Goal: Task Accomplishment & Management: Complete application form

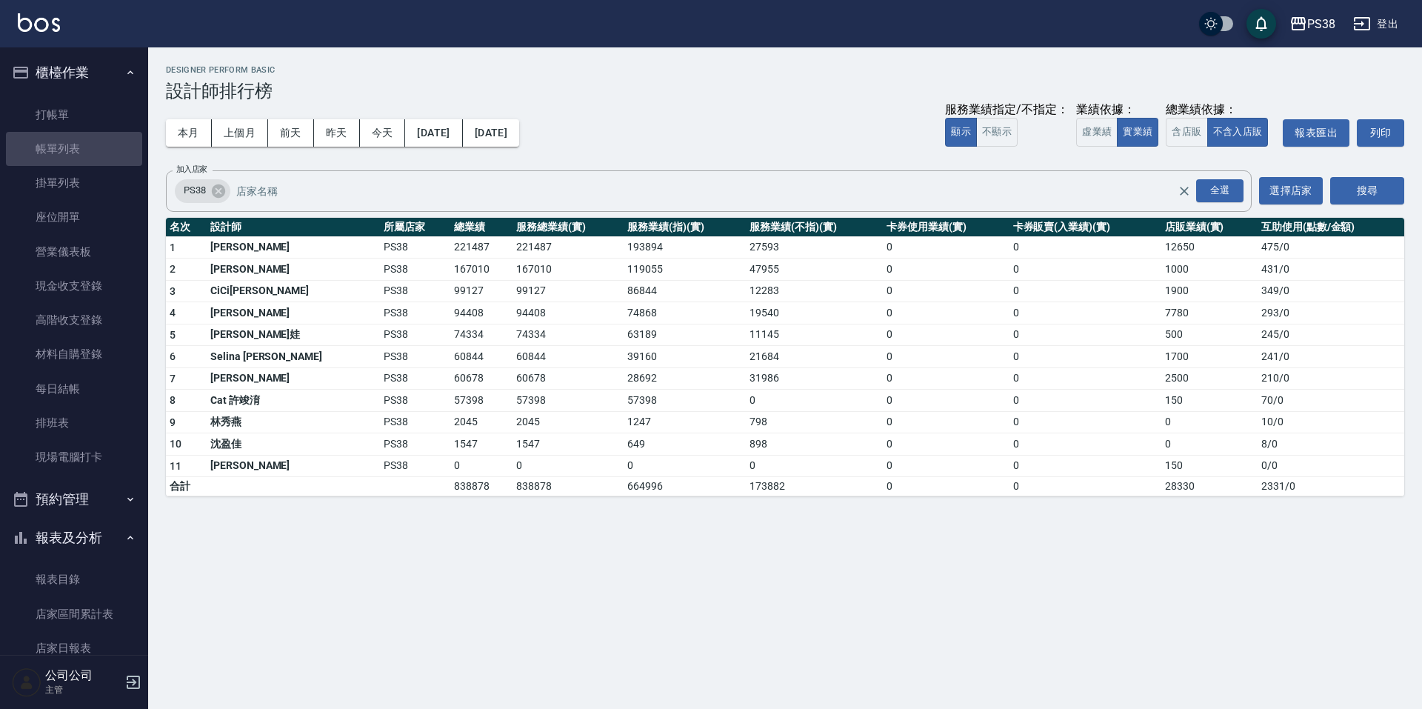
drag, startPoint x: 79, startPoint y: 145, endPoint x: 963, endPoint y: 297, distance: 896.7
click at [80, 145] on link "帳單列表" at bounding box center [74, 149] width 136 height 34
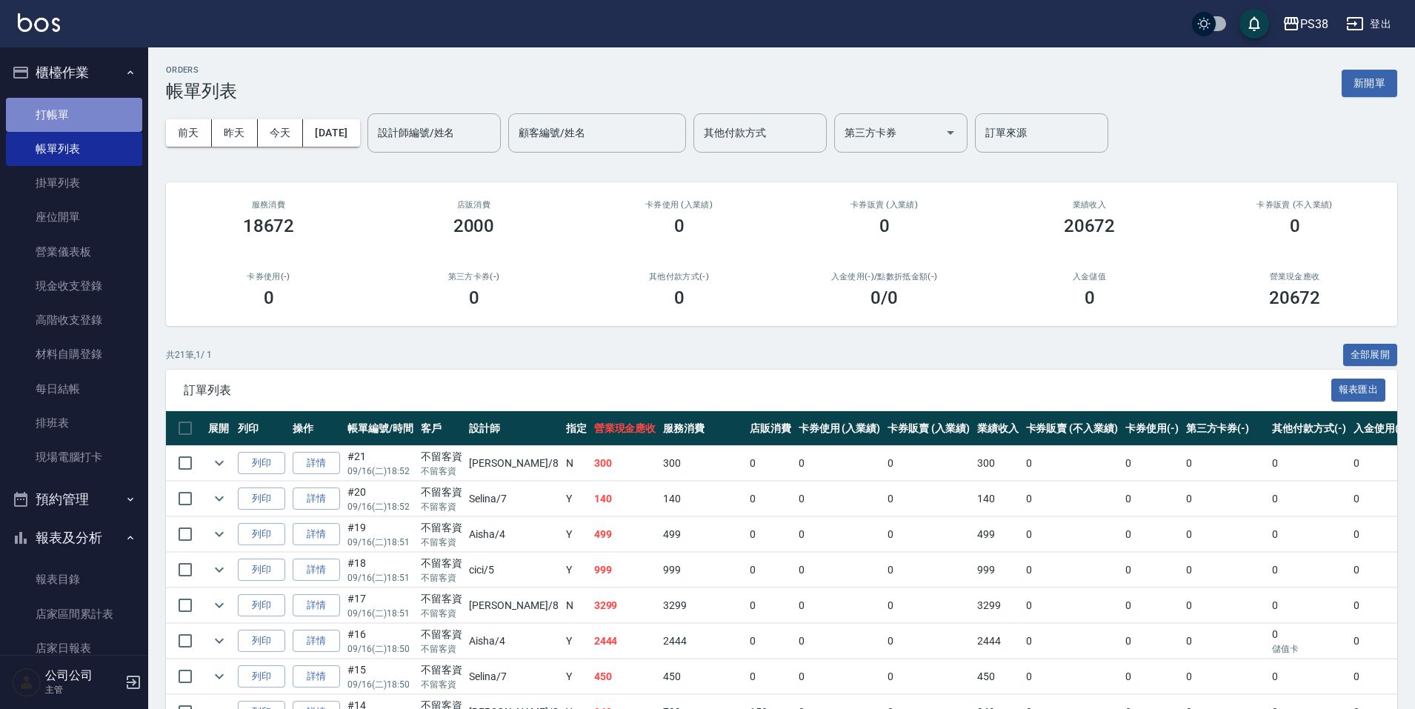
click at [103, 107] on link "打帳單" at bounding box center [74, 115] width 136 height 34
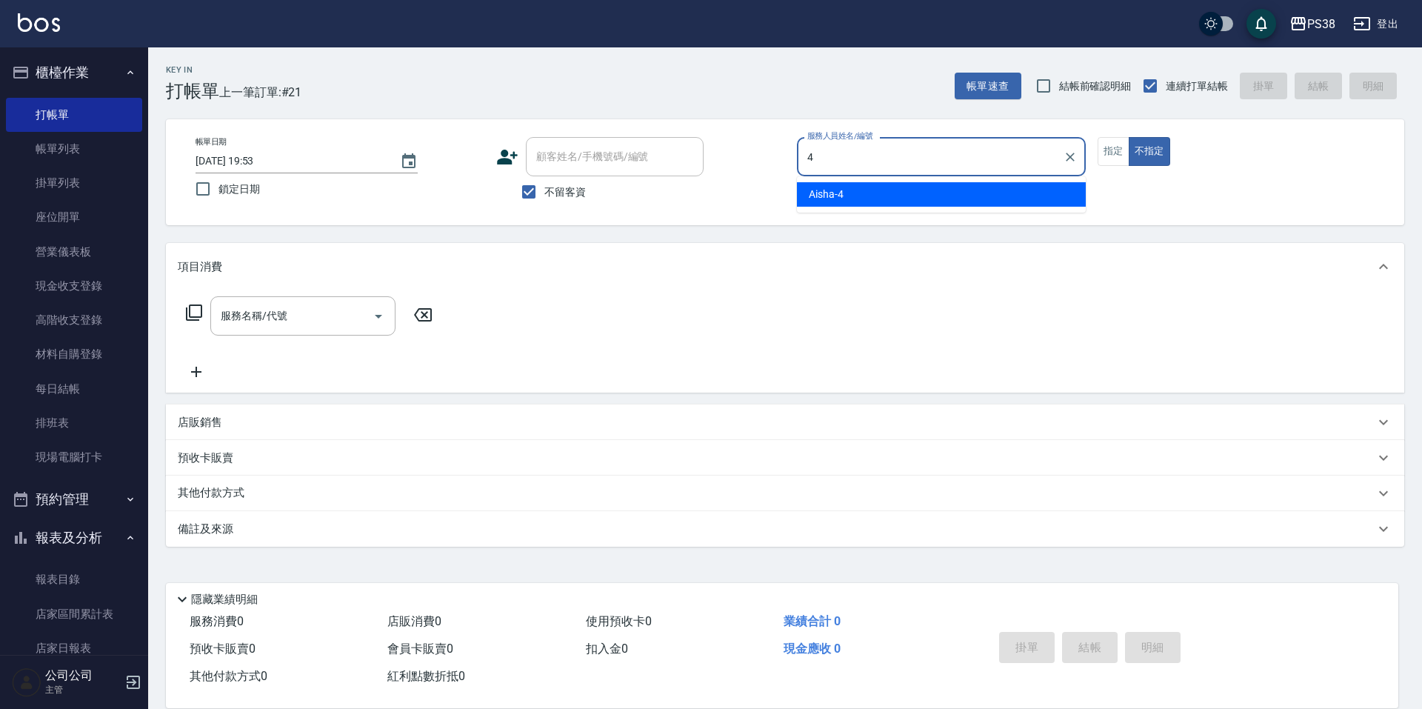
type input "Aisha-4"
type button "false"
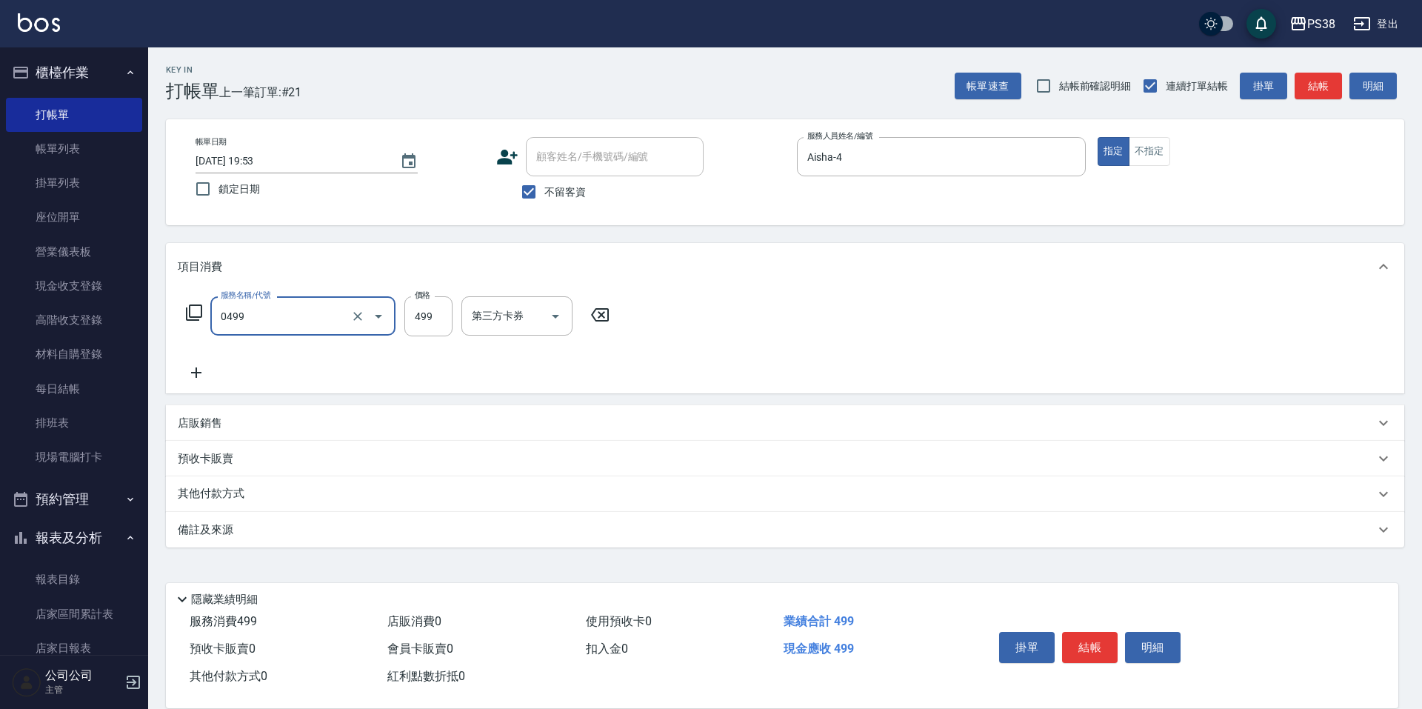
type input "spa499(0499)"
type input "[PERSON_NAME]-6"
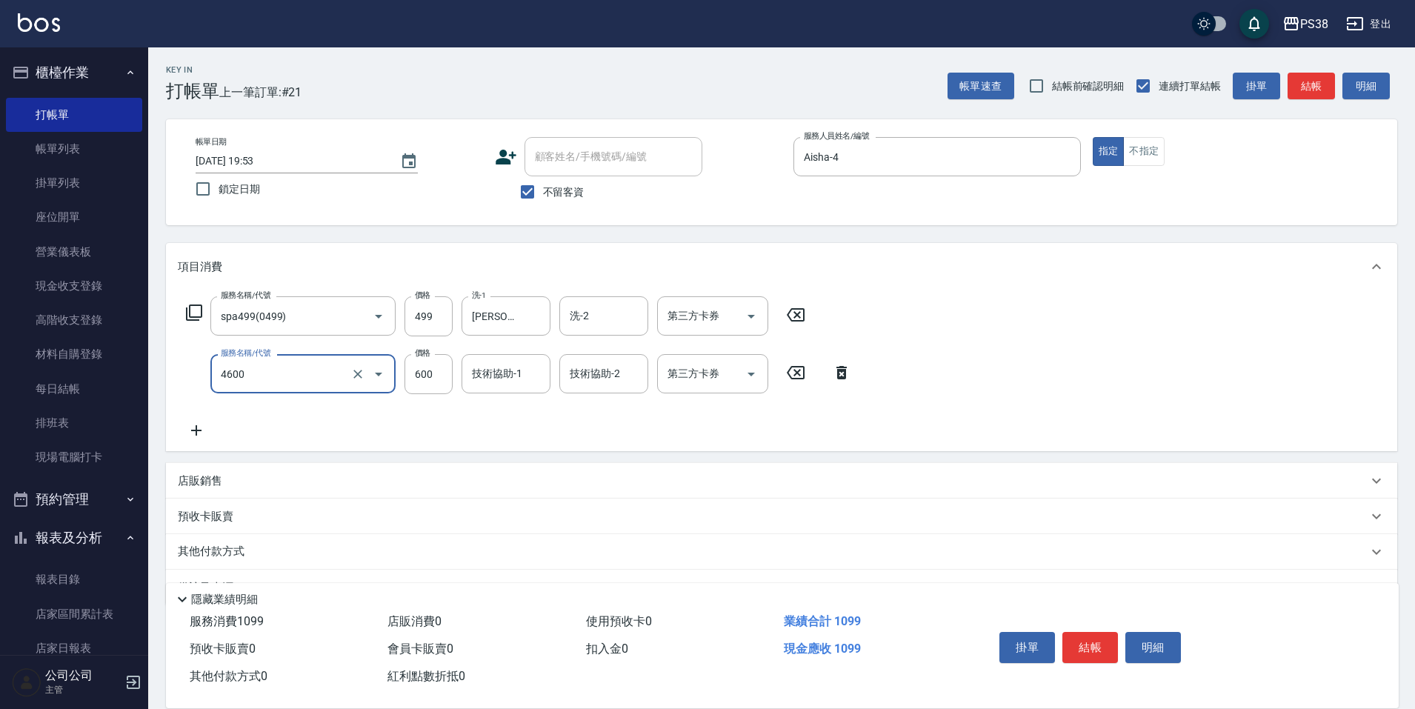
type input "燙髮499-600(任意金額)(4600)"
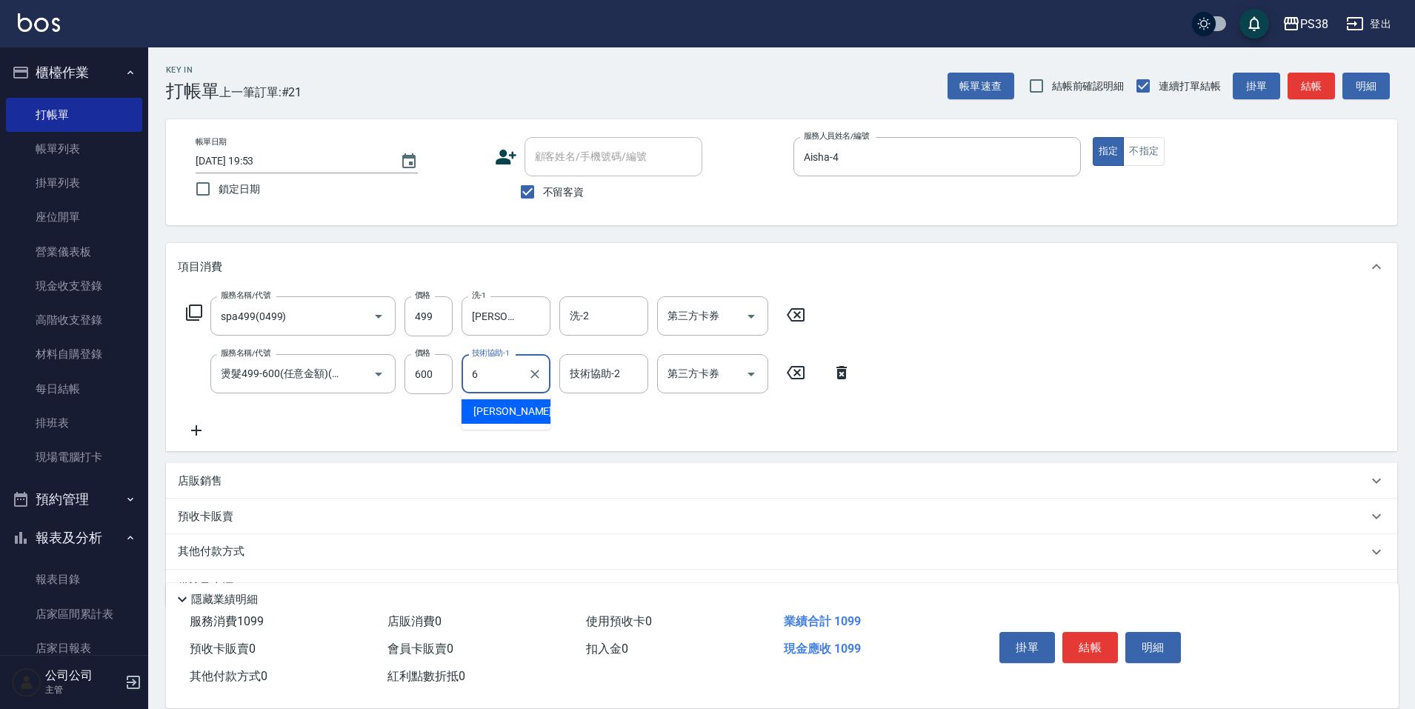
type input "[PERSON_NAME]-6"
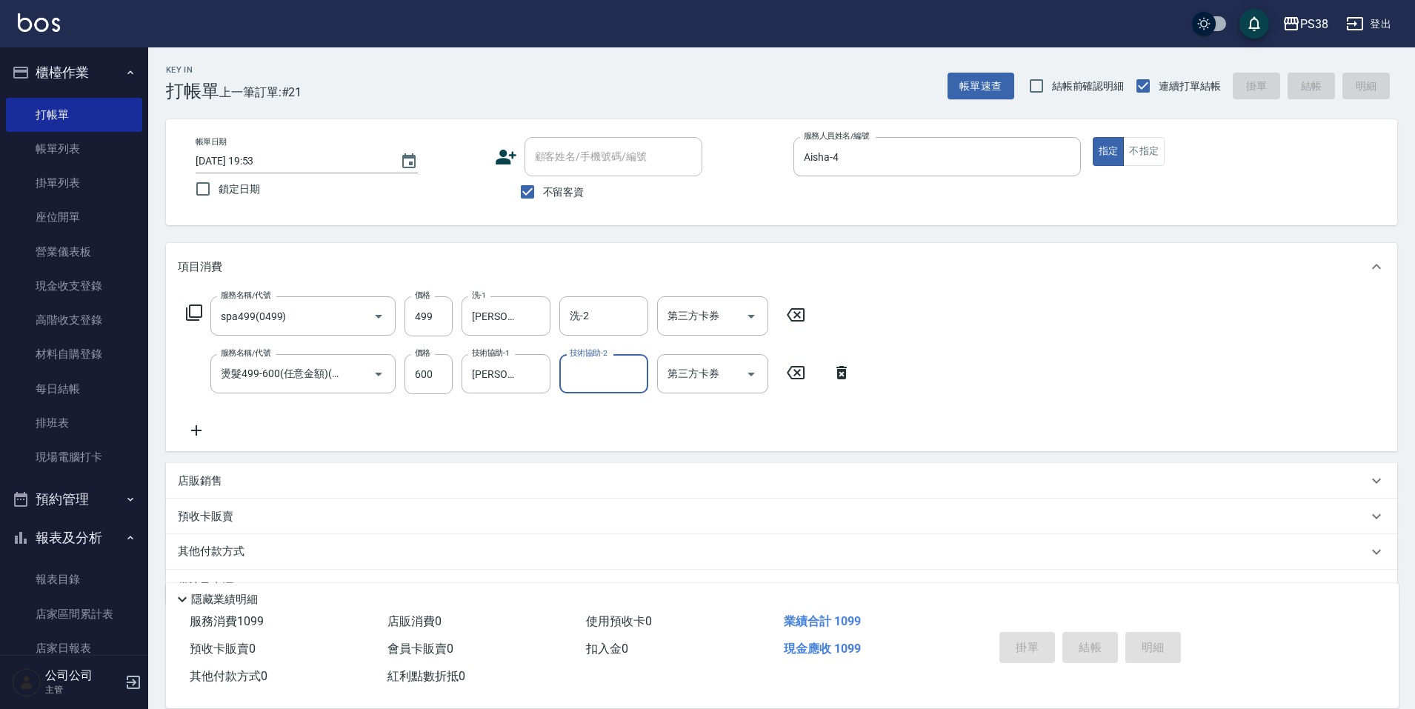
type input "7"
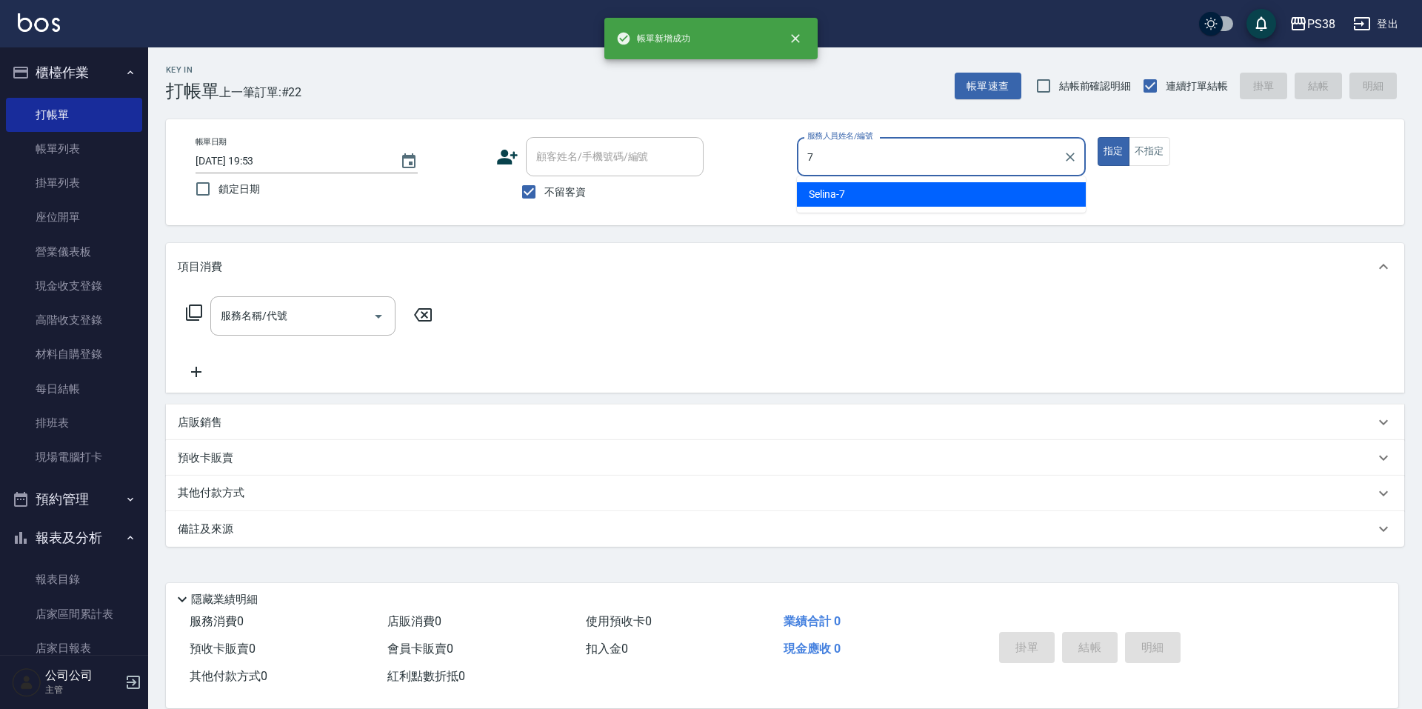
type input "Selina-7"
type button "true"
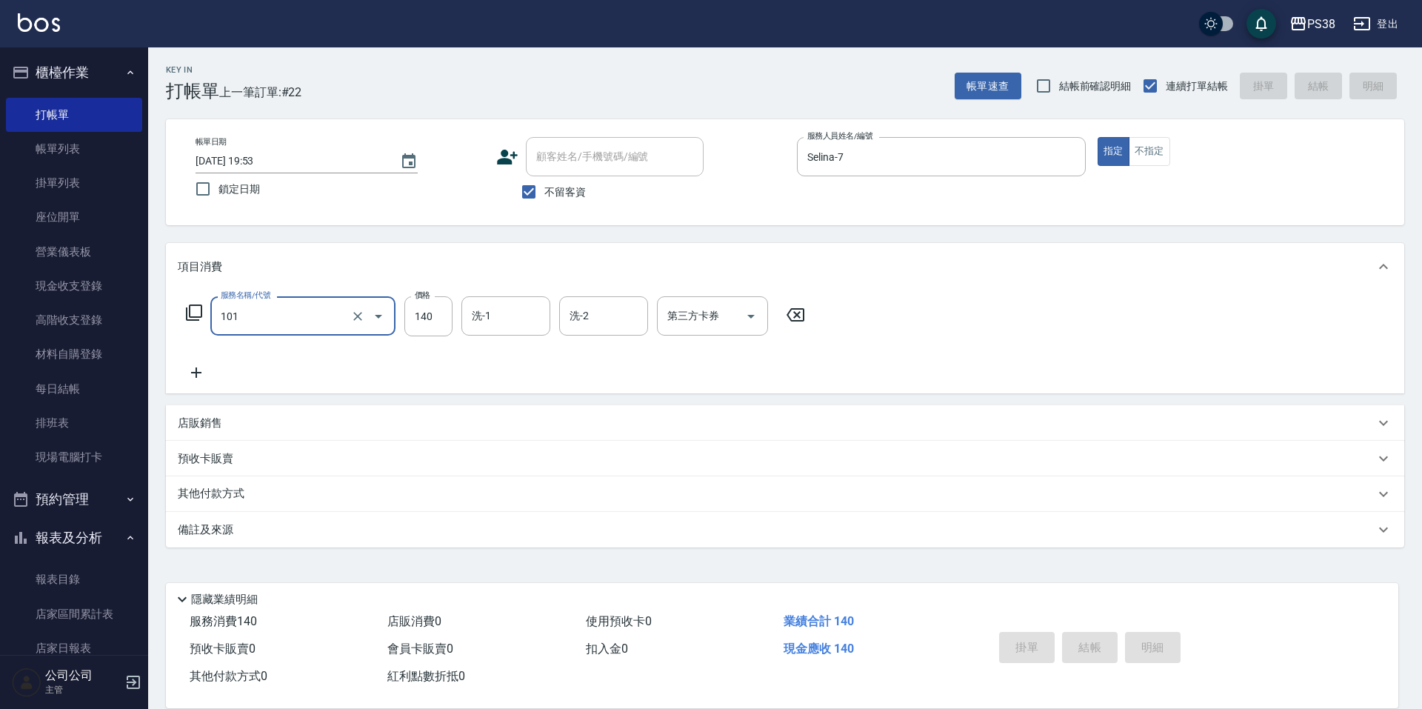
type input "101"
